Goal: Task Accomplishment & Management: Use online tool/utility

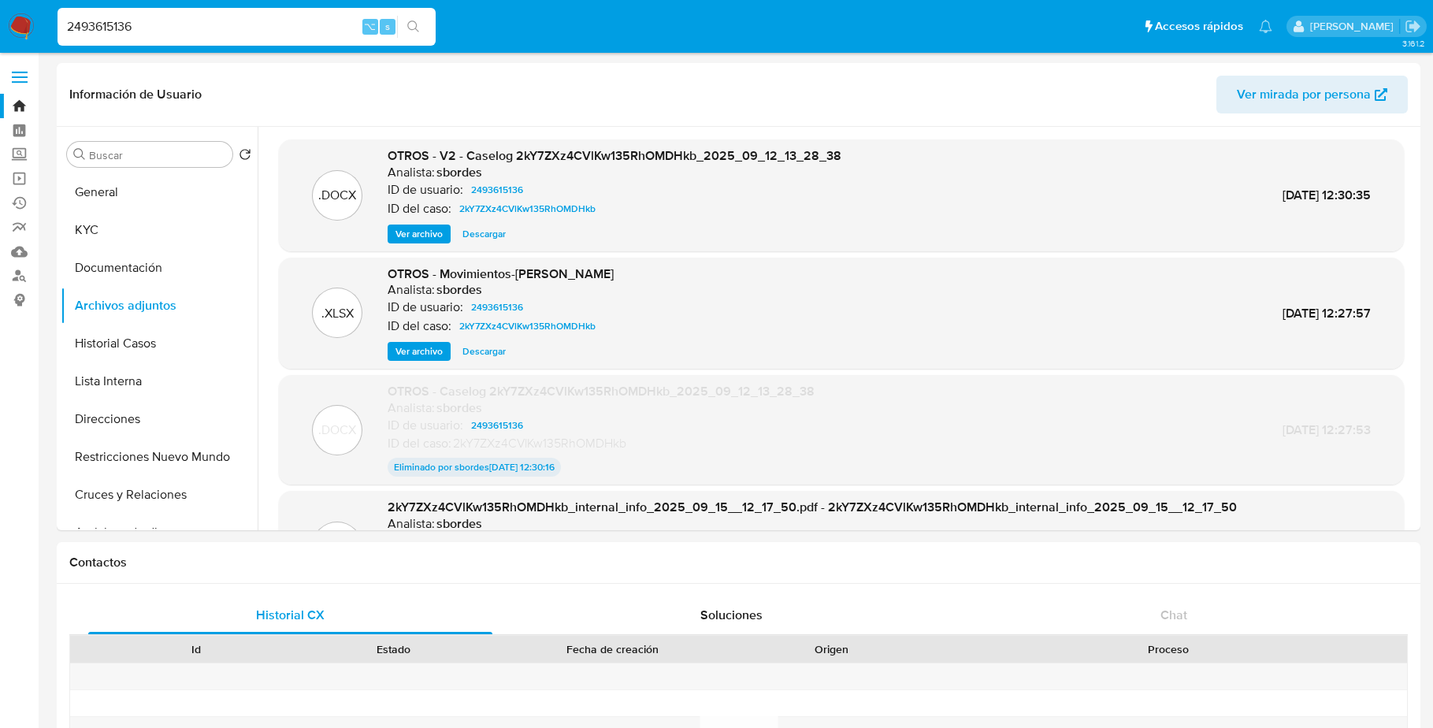
select select "10"
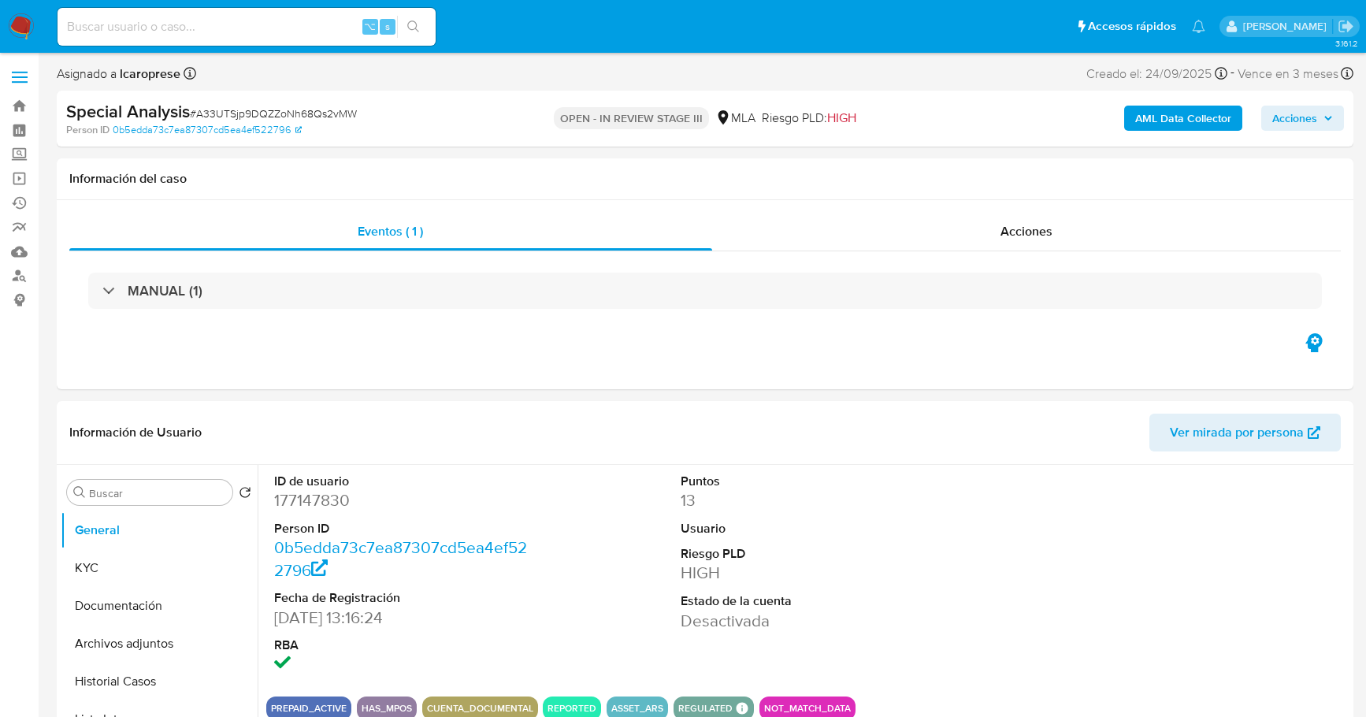
select select "10"
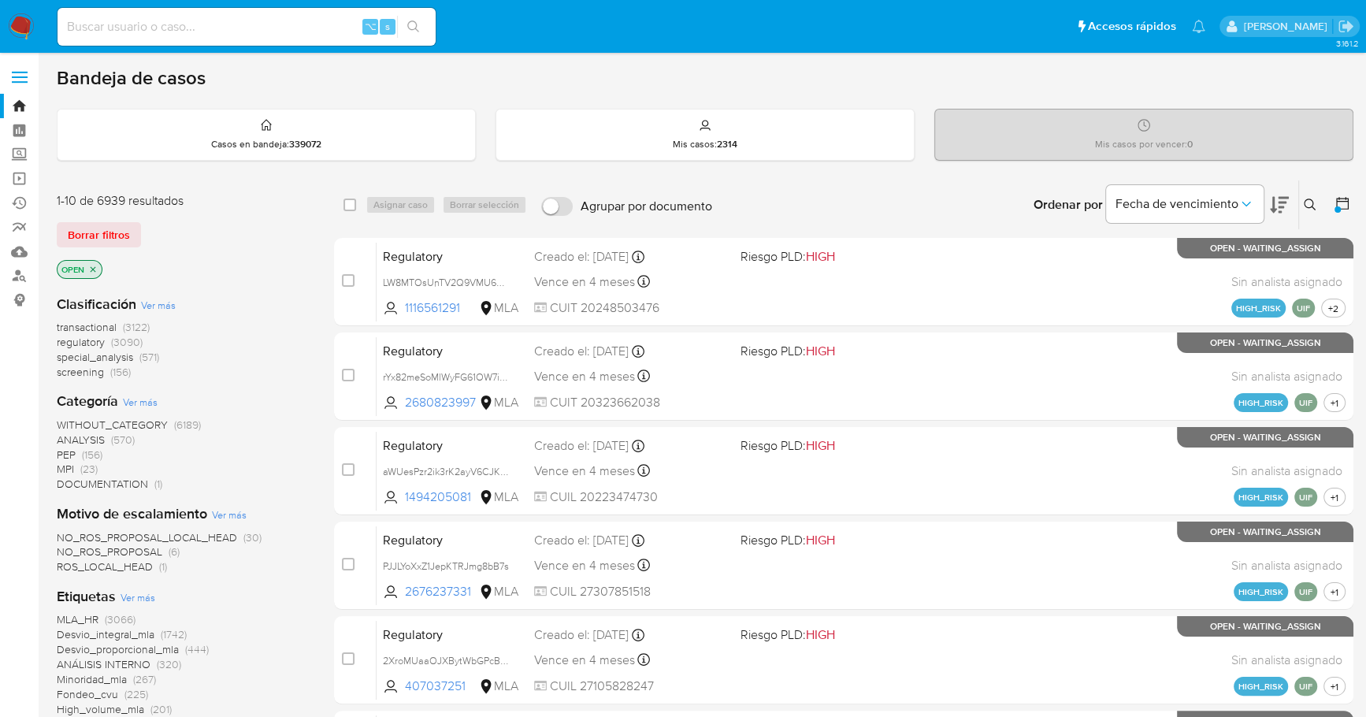
click at [91, 268] on icon "close-filter" at bounding box center [92, 269] width 9 height 9
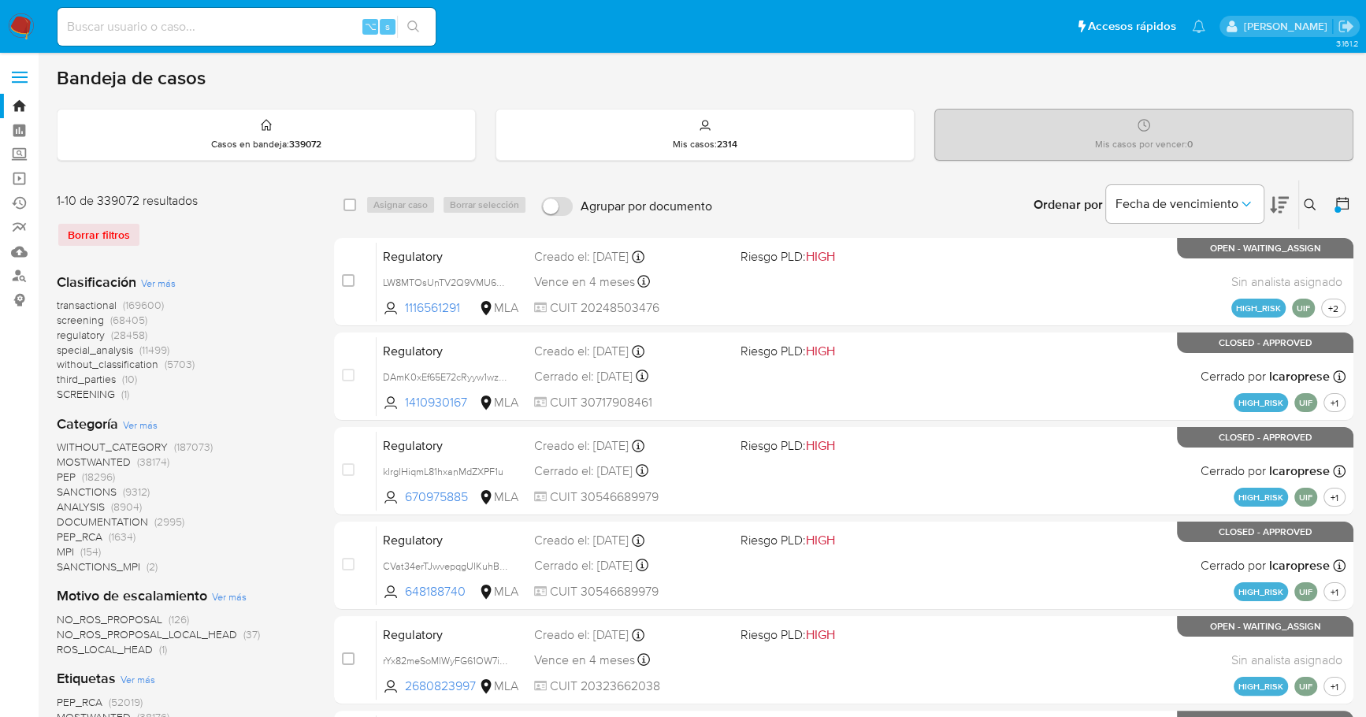
click at [20, 32] on img at bounding box center [21, 26] width 27 height 27
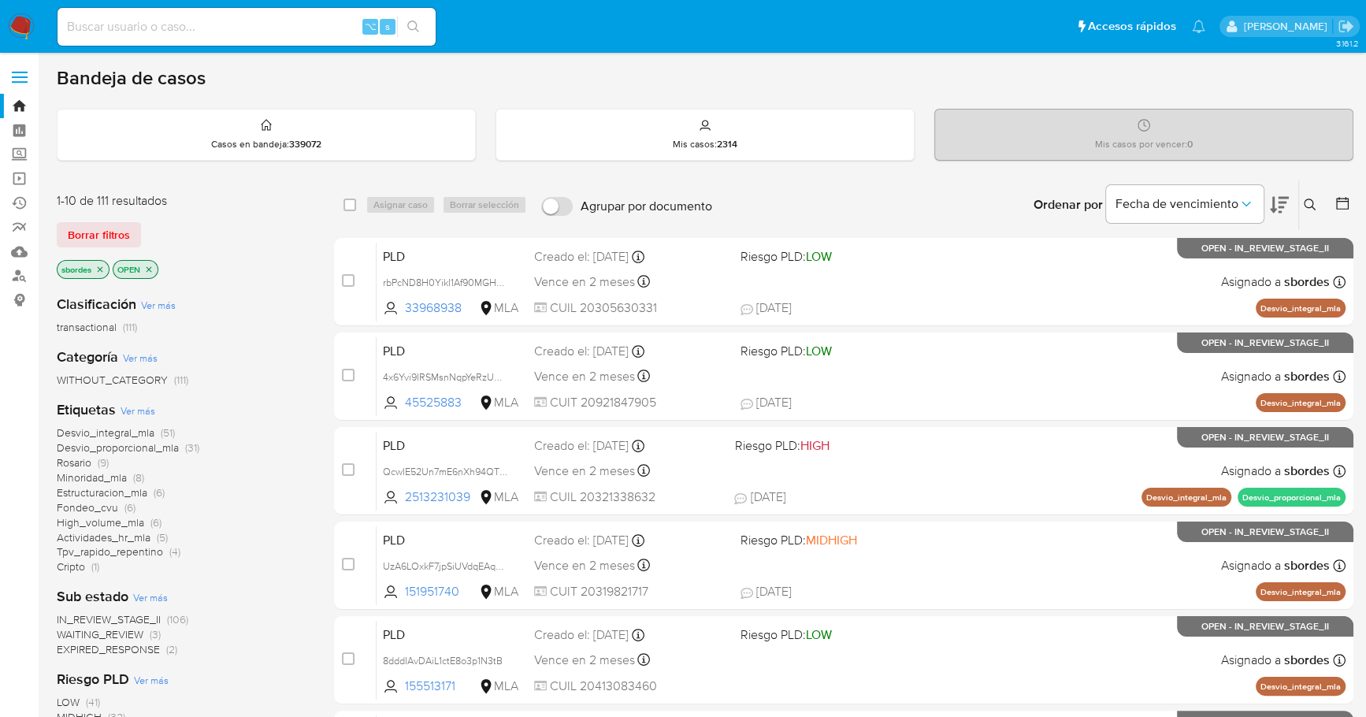
click at [102, 268] on icon "close-filter" at bounding box center [101, 269] width 6 height 6
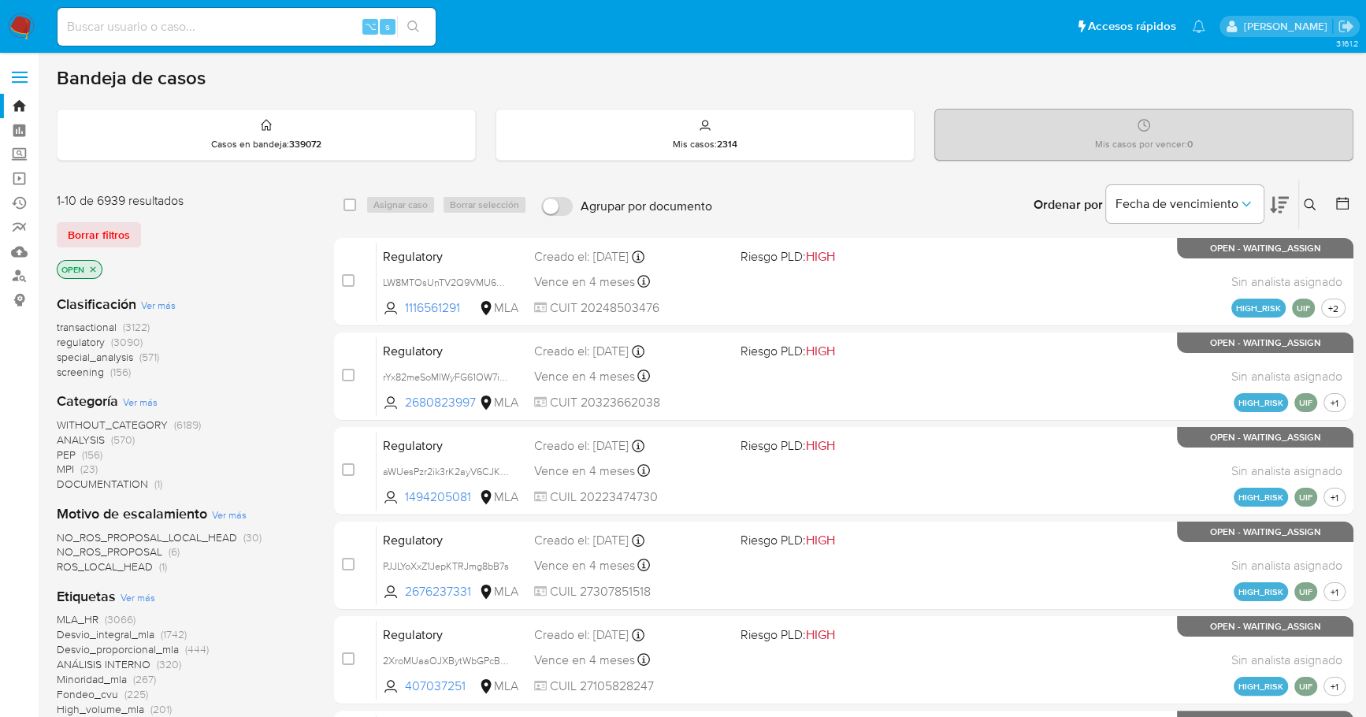
click at [1348, 203] on icon at bounding box center [1343, 203] width 16 height 16
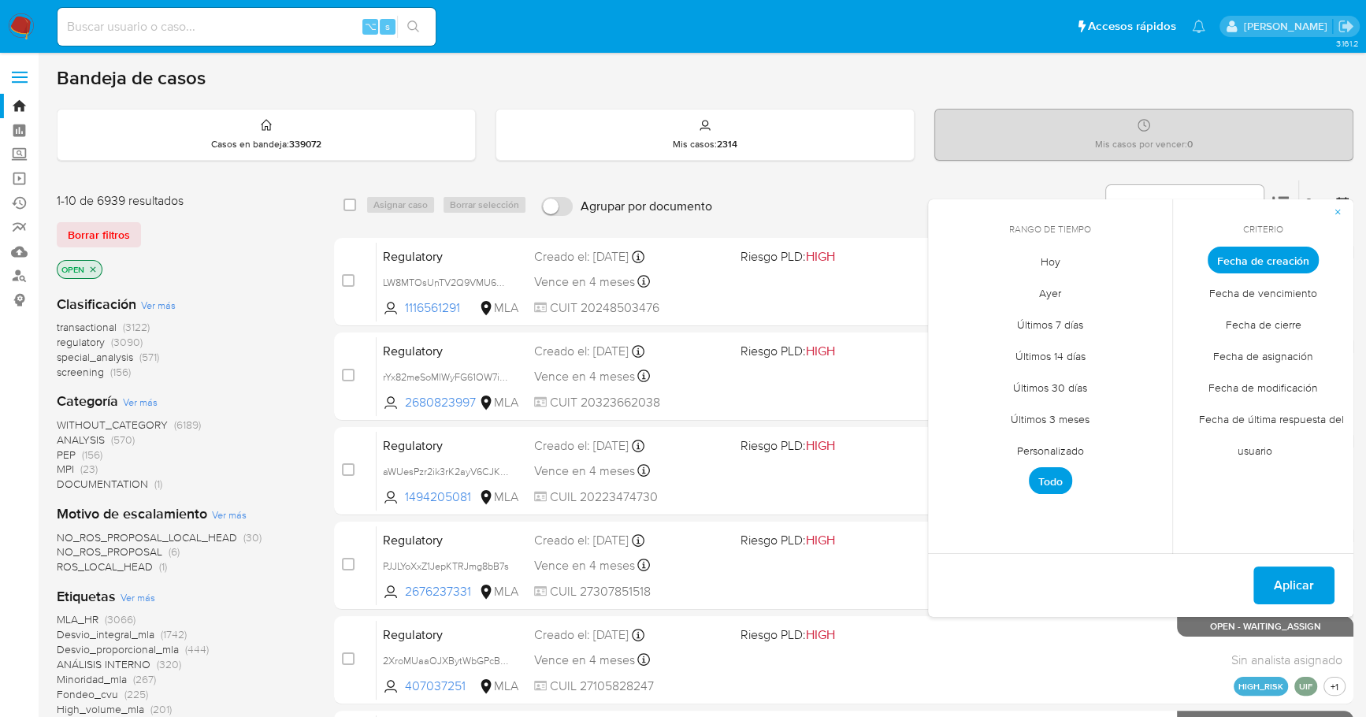
click at [1077, 444] on span "Personalizado" at bounding box center [1051, 450] width 100 height 32
click at [945, 291] on icon "Mes anterior" at bounding box center [952, 289] width 19 height 19
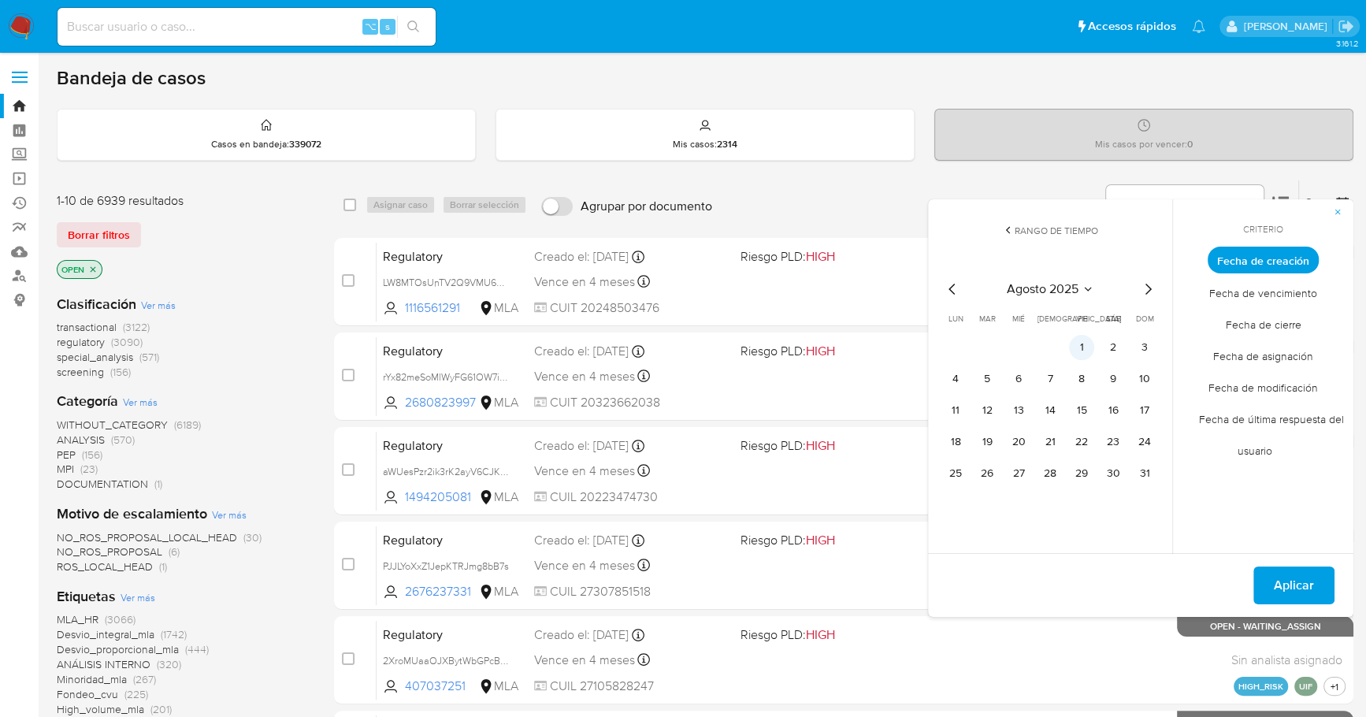
click at [1078, 348] on button "1" at bounding box center [1081, 347] width 25 height 25
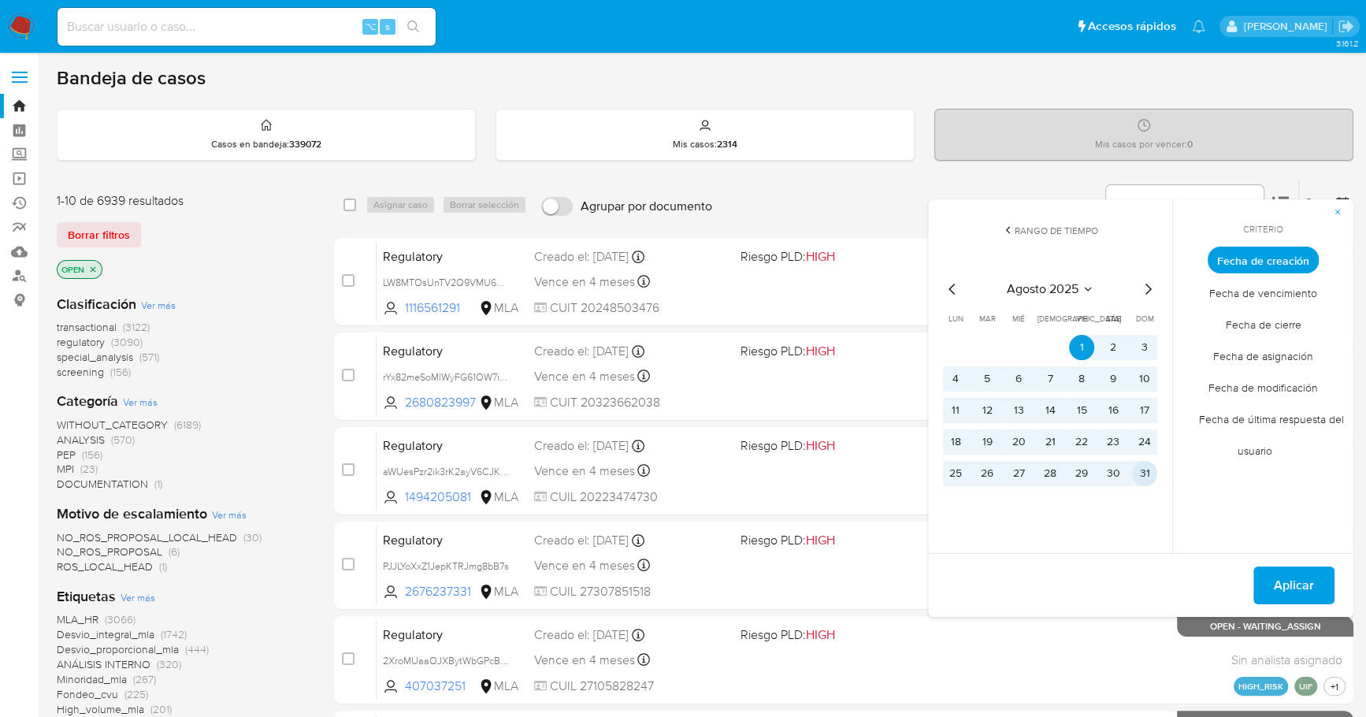
click at [1156, 478] on td "31" at bounding box center [1144, 473] width 25 height 25
click at [1291, 600] on span "Aplicar" at bounding box center [1294, 585] width 40 height 35
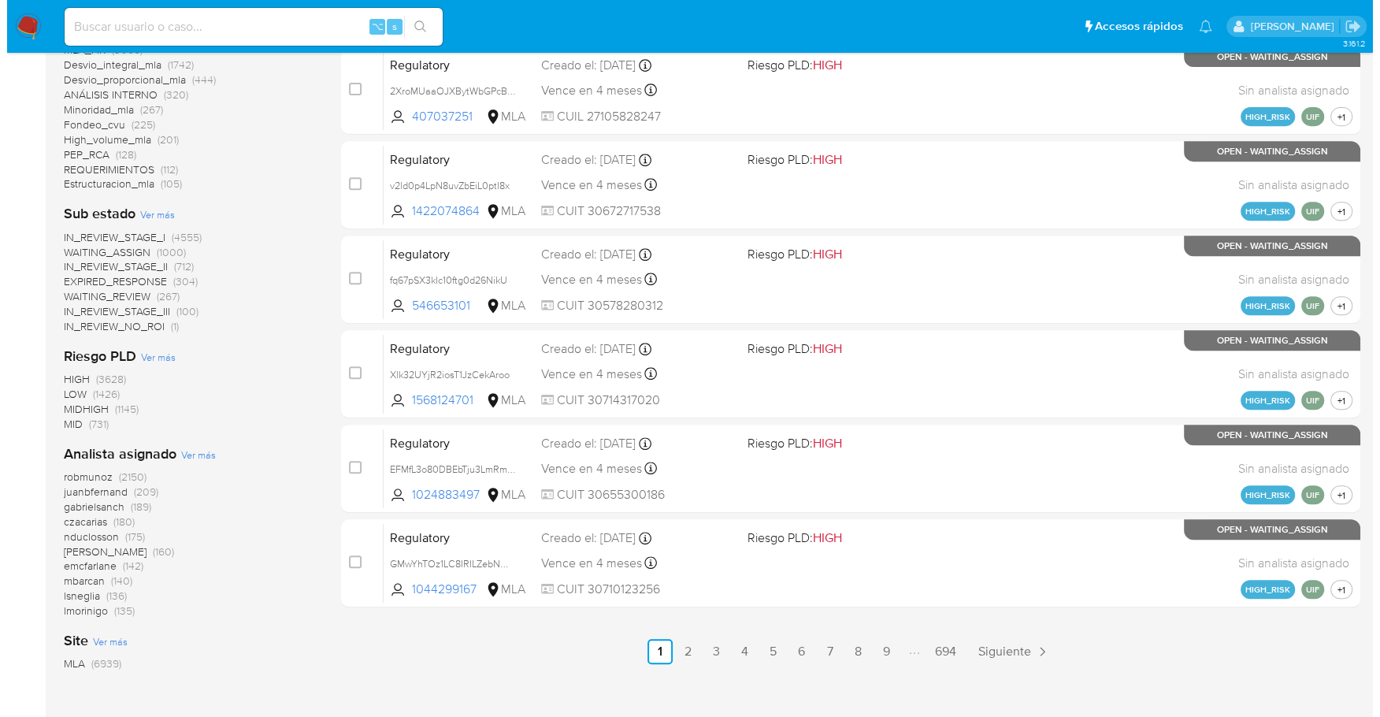
scroll to position [579, 0]
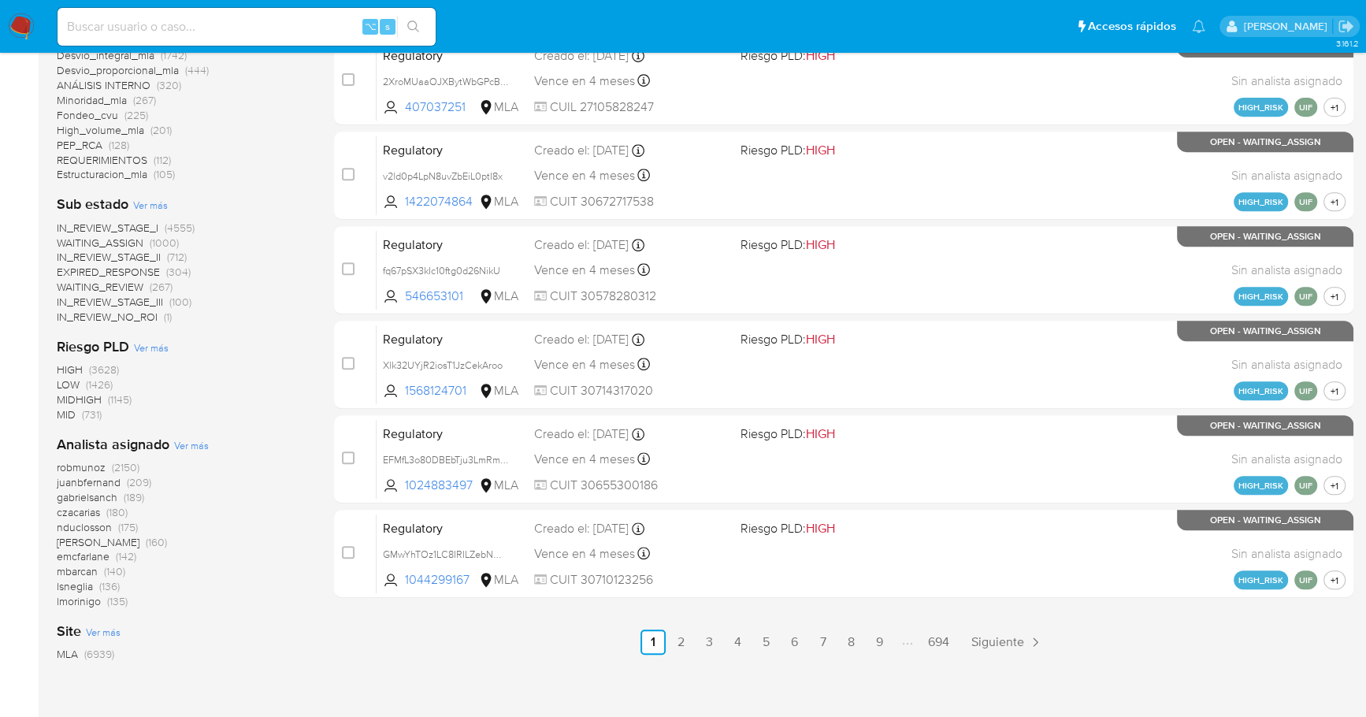
click at [187, 445] on span "Ver más" at bounding box center [191, 445] width 35 height 14
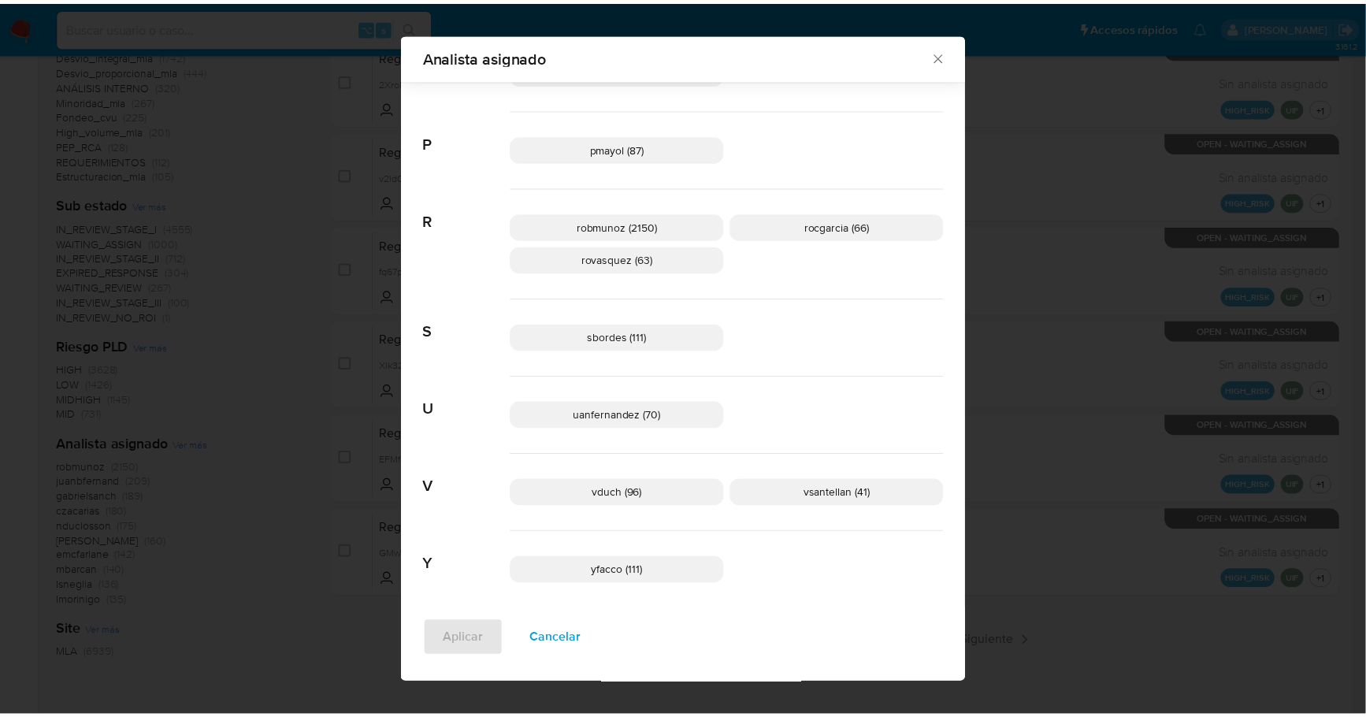
scroll to position [1113, 0]
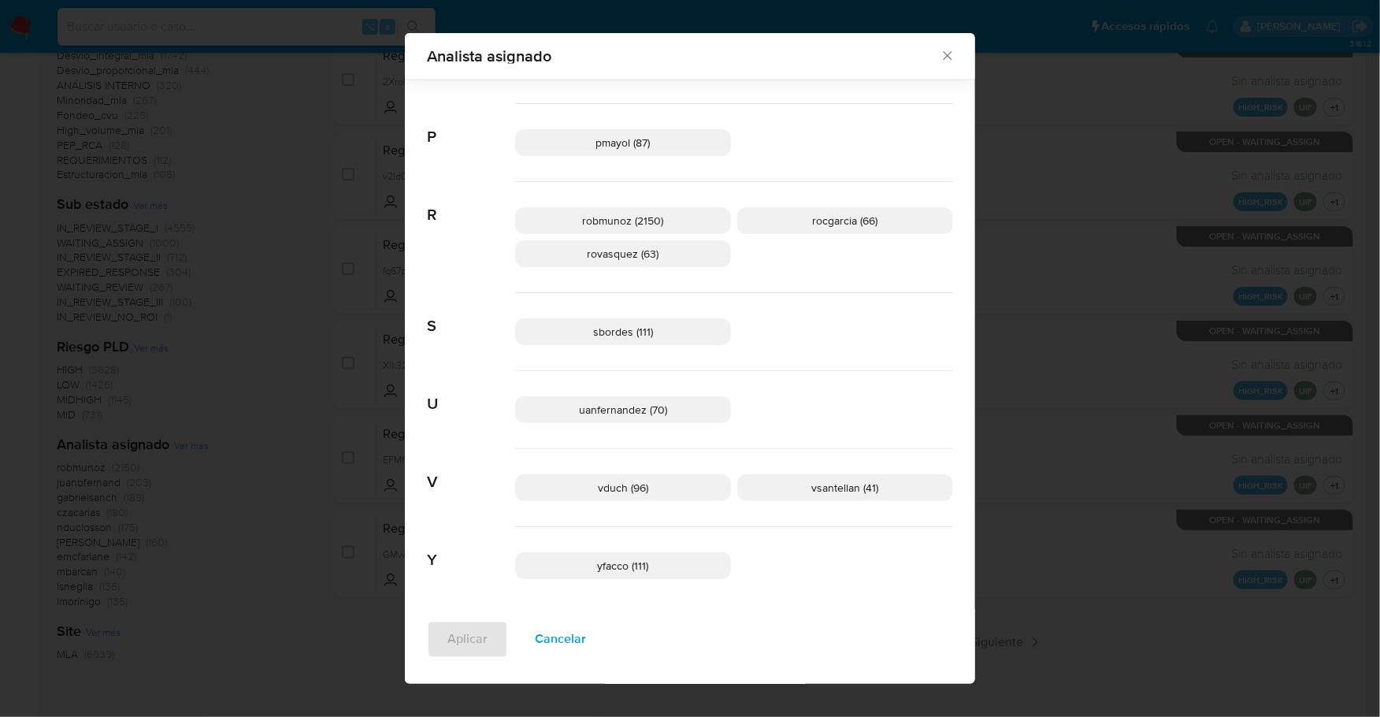
click at [948, 52] on icon "Cerrar" at bounding box center [948, 56] width 16 height 16
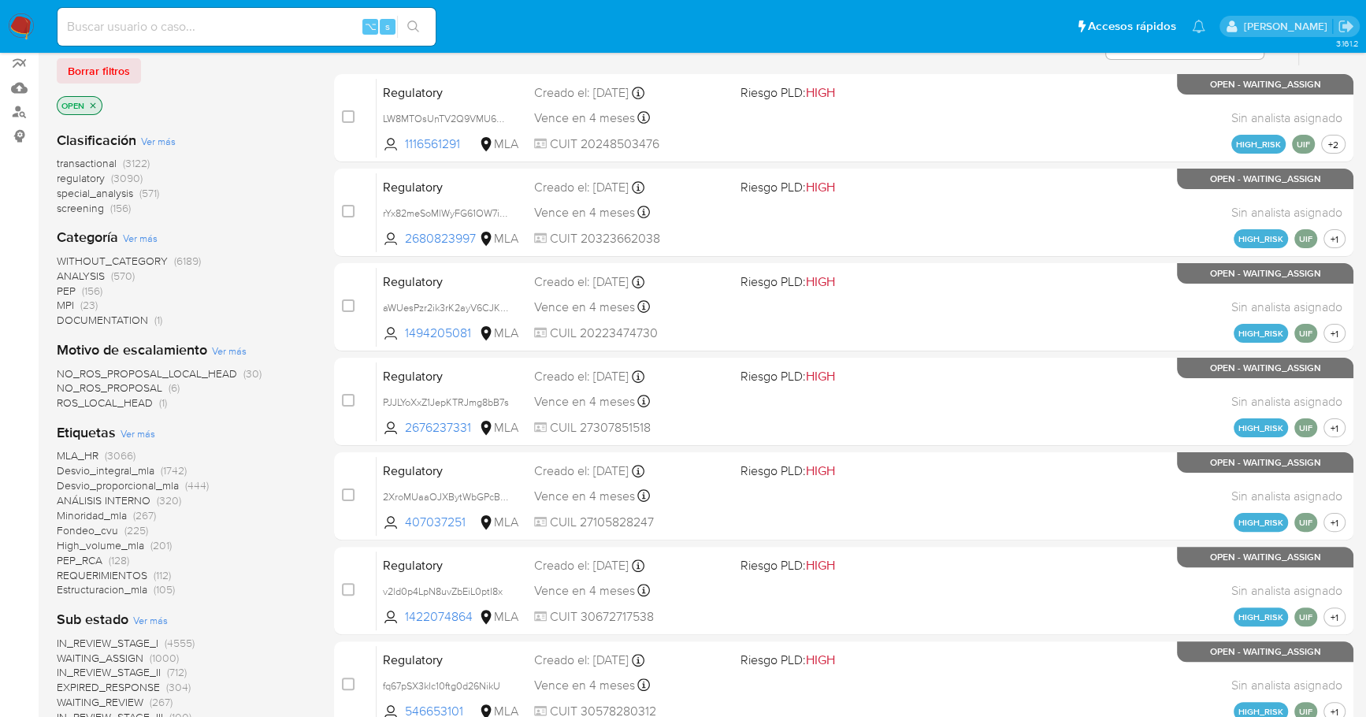
scroll to position [0, 0]
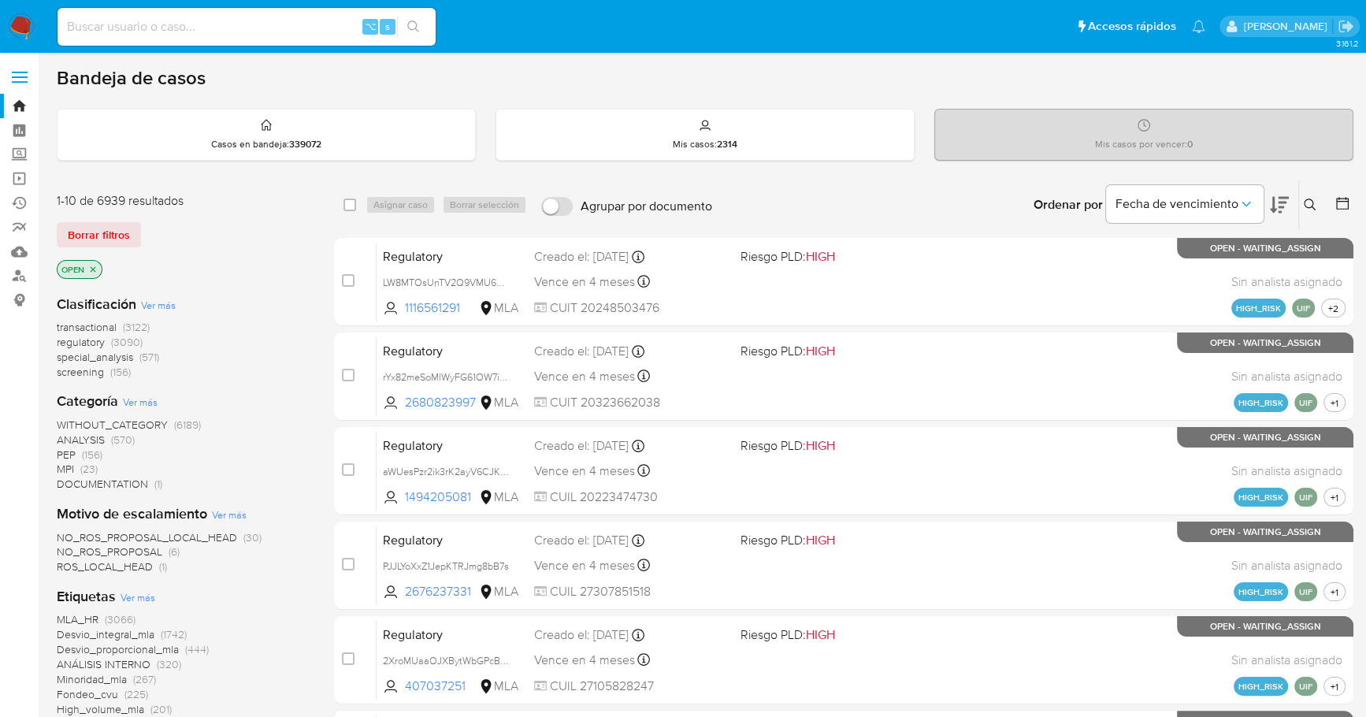
click at [1339, 206] on icon at bounding box center [1343, 203] width 16 height 16
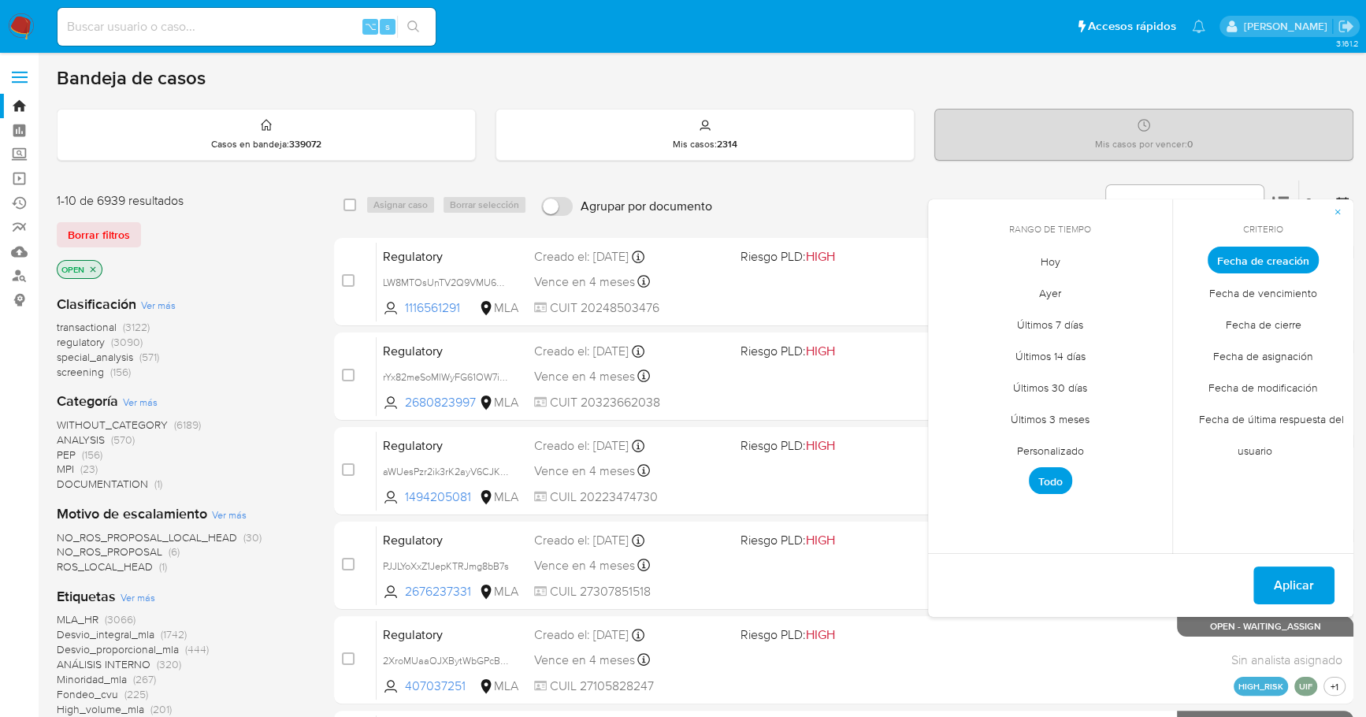
click at [1060, 445] on span "Personalizado" at bounding box center [1051, 450] width 100 height 32
click at [948, 284] on icon "Mes anterior" at bounding box center [952, 289] width 19 height 19
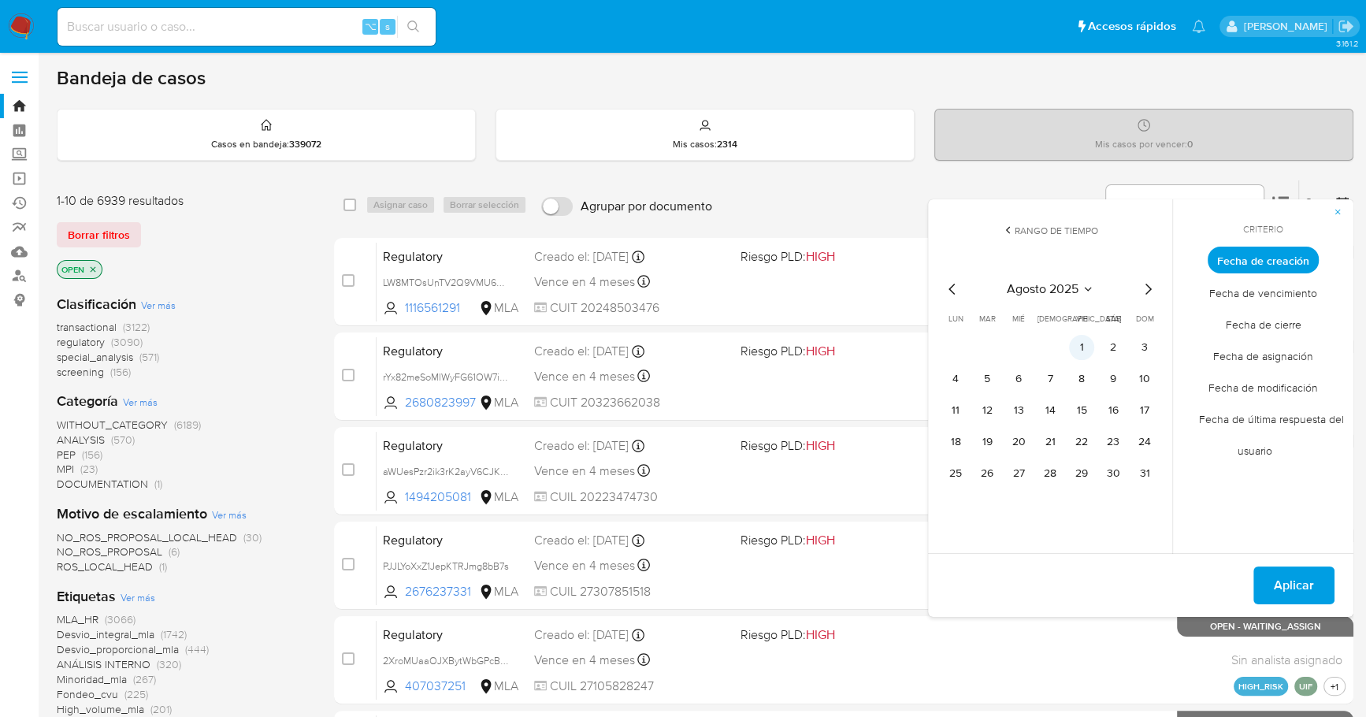
click at [1078, 343] on button "1" at bounding box center [1081, 347] width 25 height 25
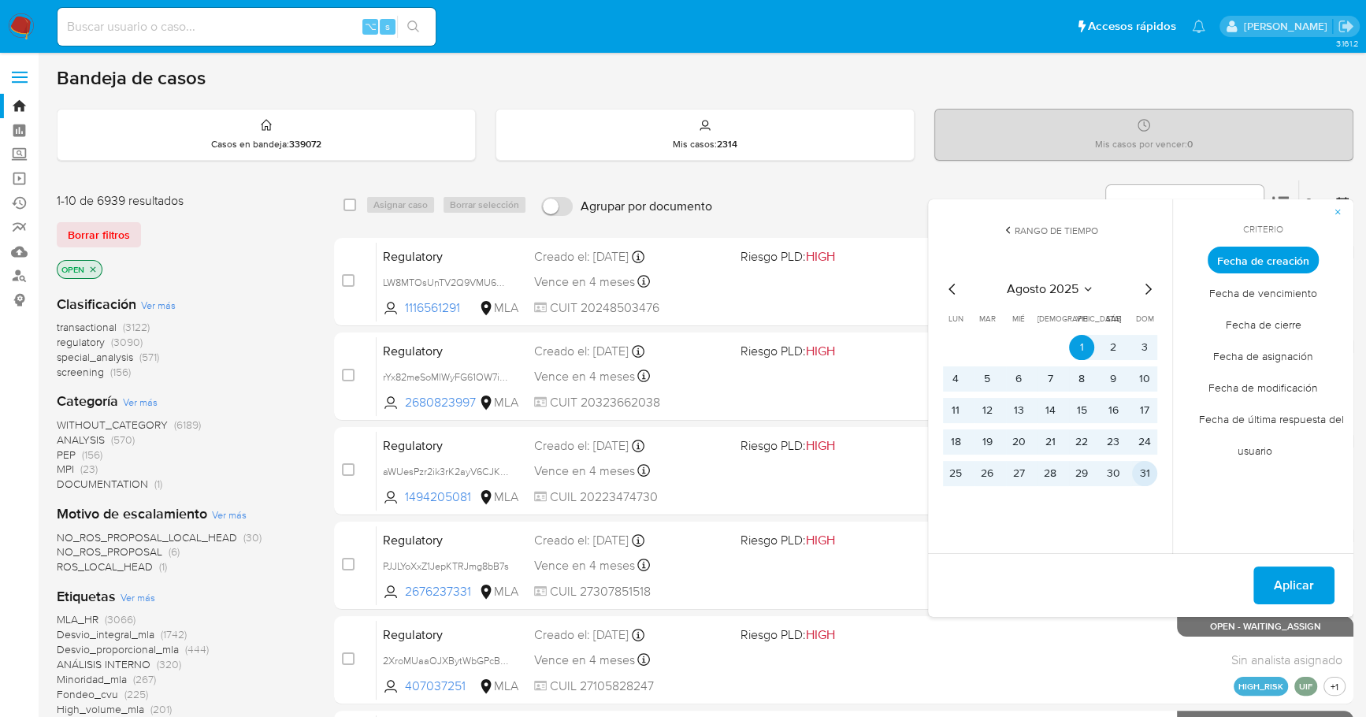
click at [1138, 470] on button "31" at bounding box center [1144, 473] width 25 height 25
click at [1268, 578] on button "Aplicar" at bounding box center [1294, 585] width 81 height 38
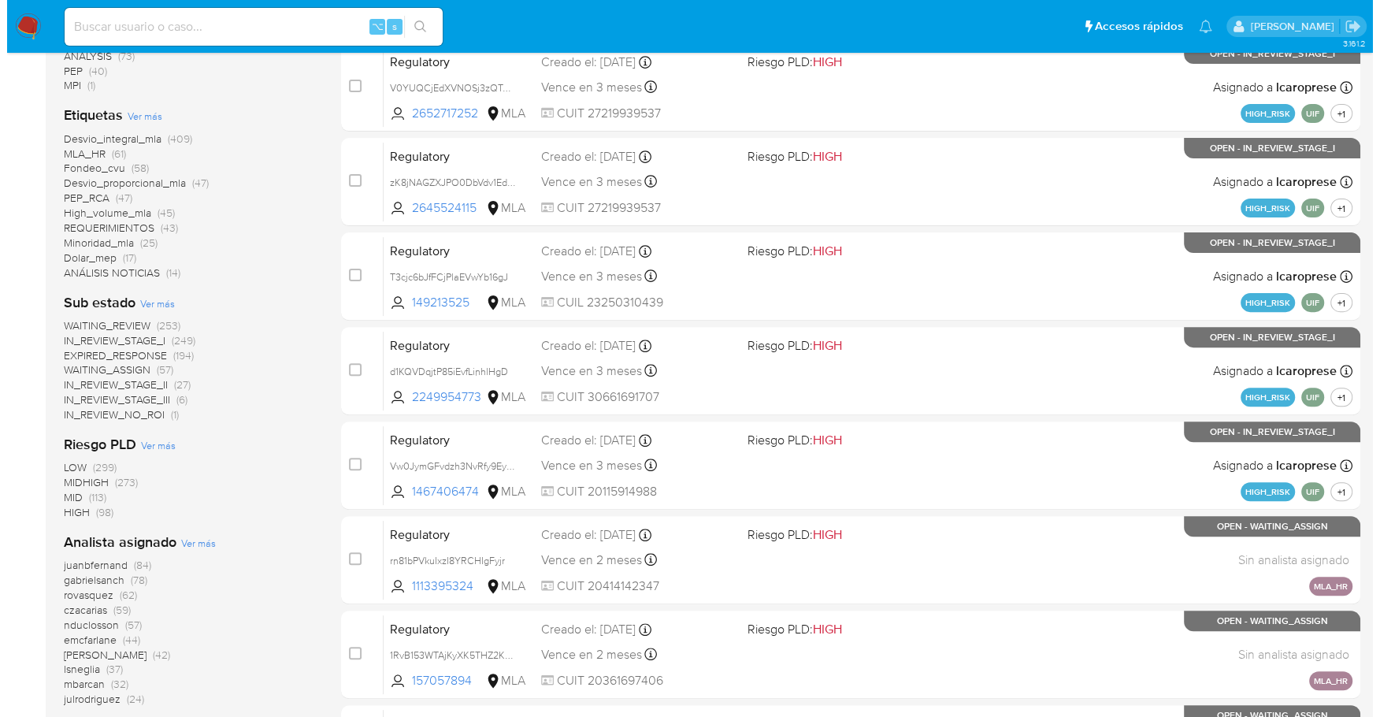
scroll to position [581, 0]
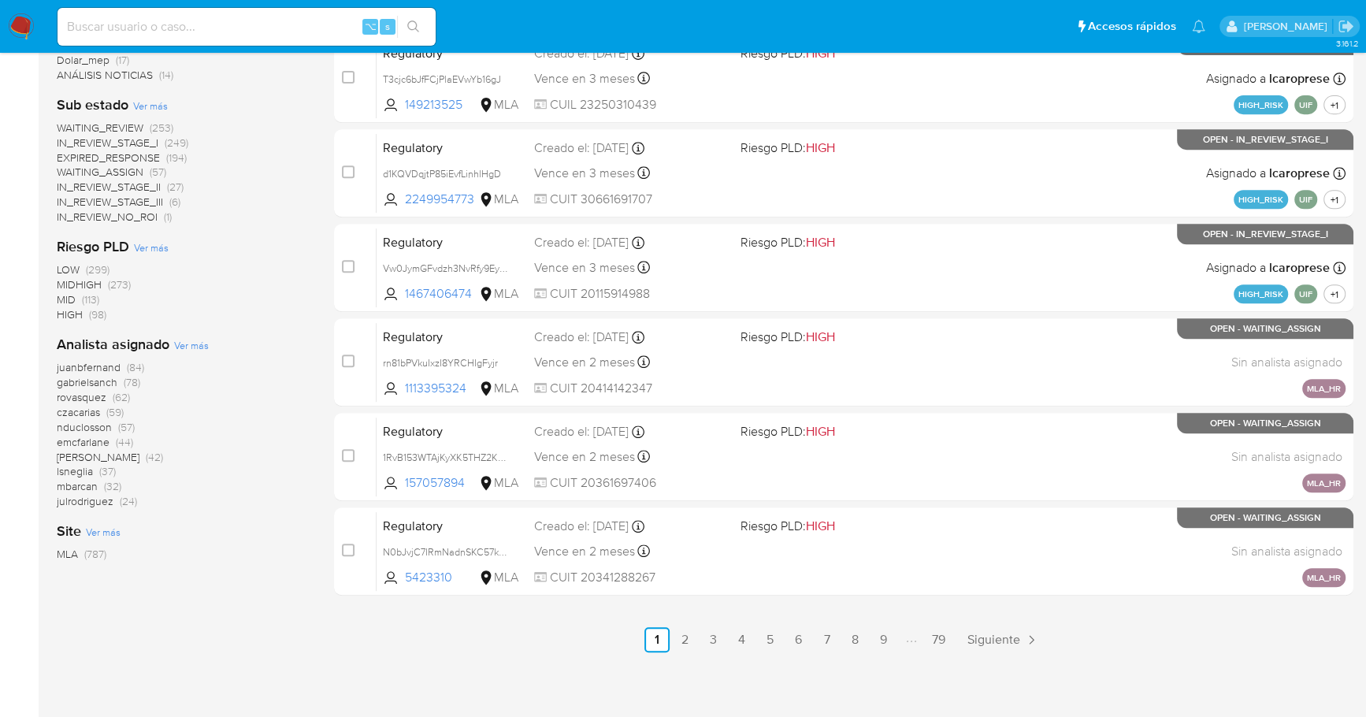
click at [184, 345] on span "Ver más" at bounding box center [191, 345] width 35 height 14
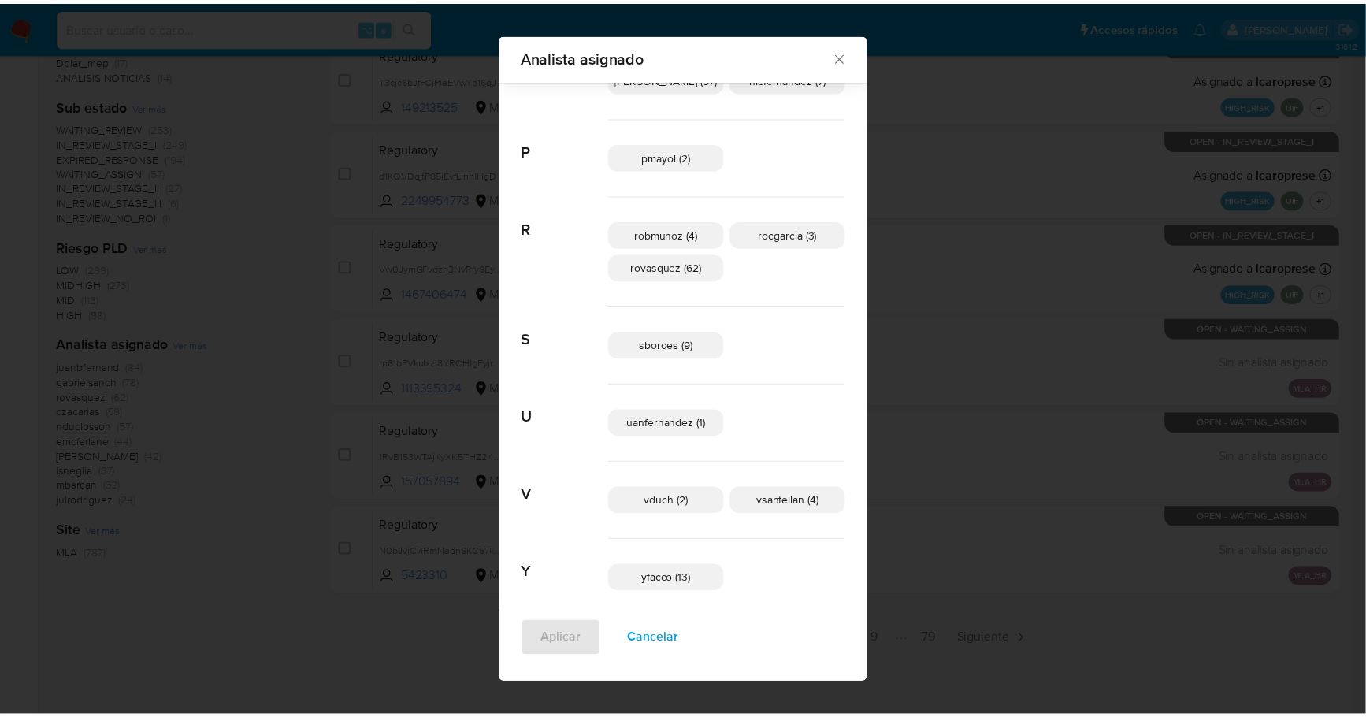
scroll to position [937, 0]
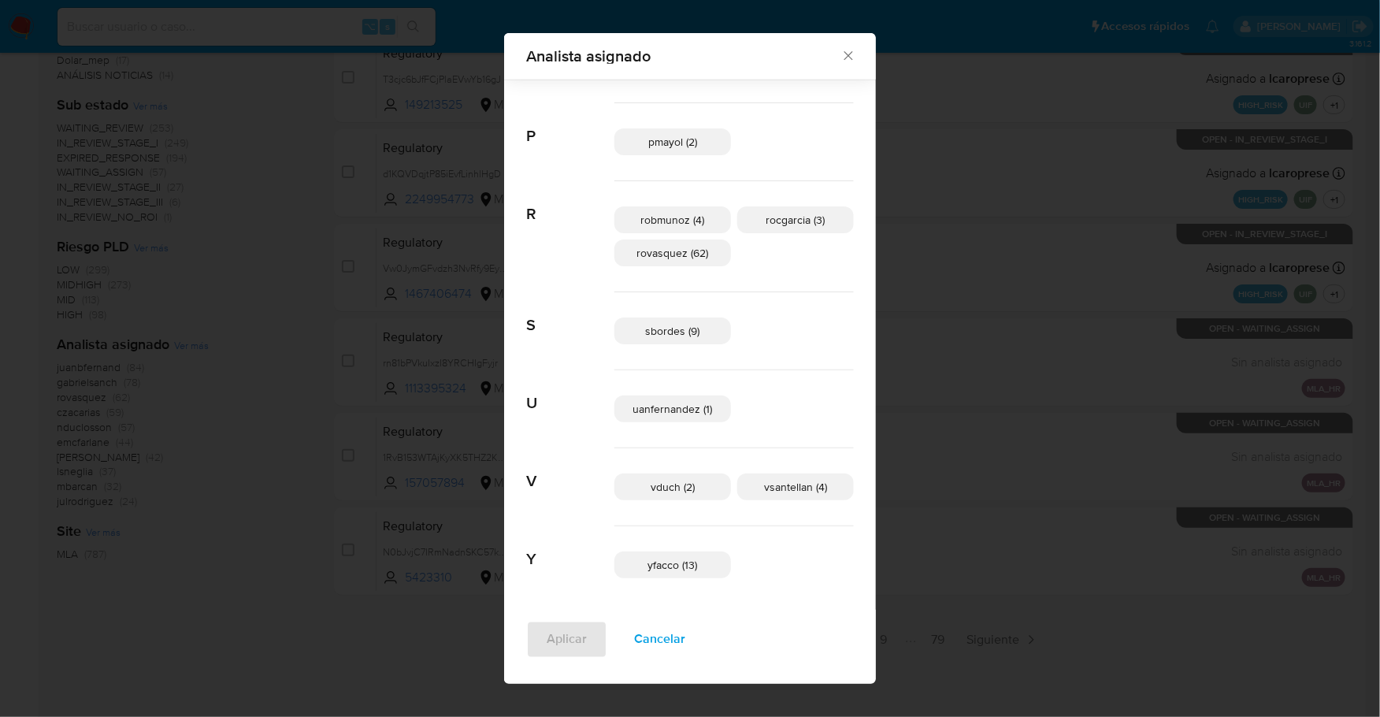
click at [841, 56] on icon "Cerrar" at bounding box center [849, 56] width 16 height 16
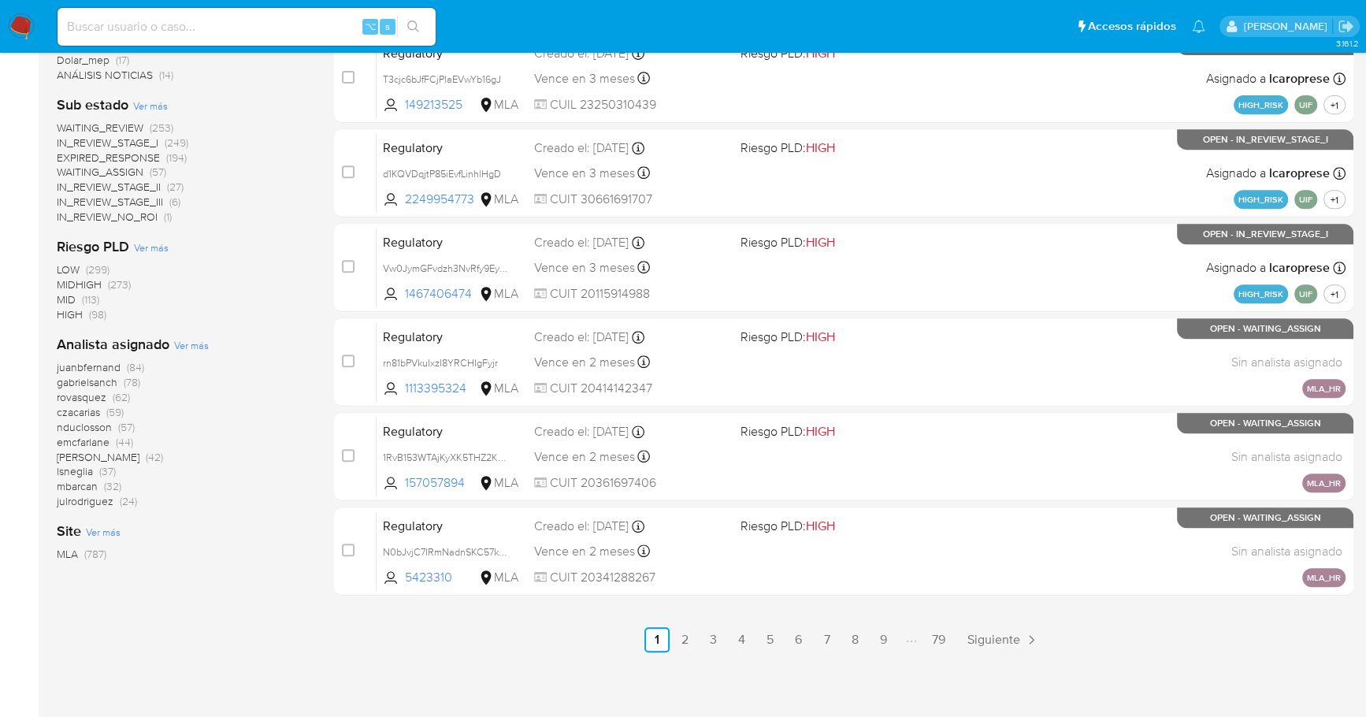
scroll to position [0, 0]
